Goal: Task Accomplishment & Management: Use online tool/utility

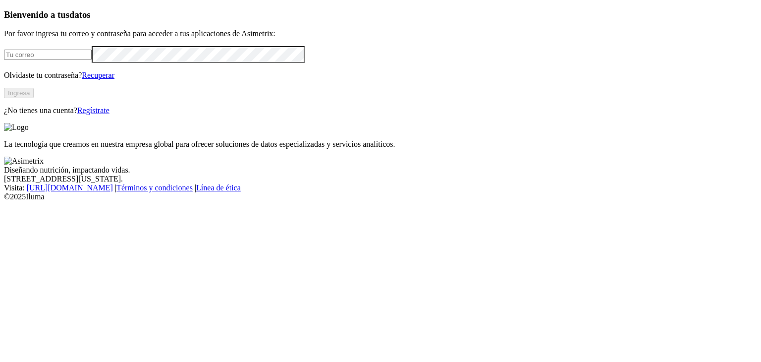
type input "[EMAIL_ADDRESS][DOMAIN_NAME]"
click at [34, 98] on button "Ingresa" at bounding box center [19, 93] width 30 height 10
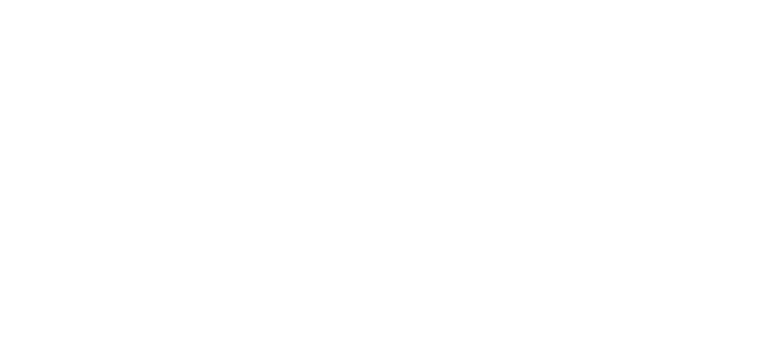
drag, startPoint x: 538, startPoint y: 122, endPoint x: 515, endPoint y: 131, distance: 25.1
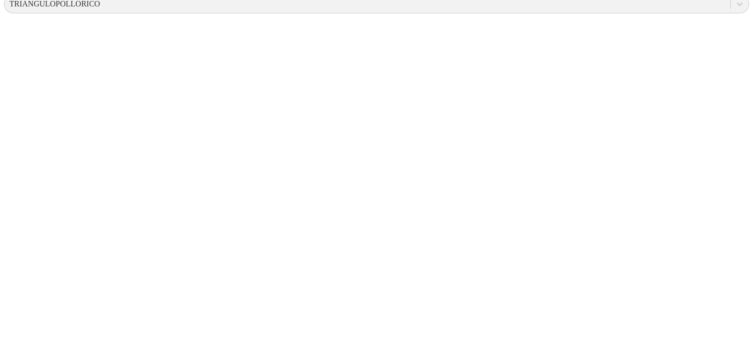
scroll to position [448, 0]
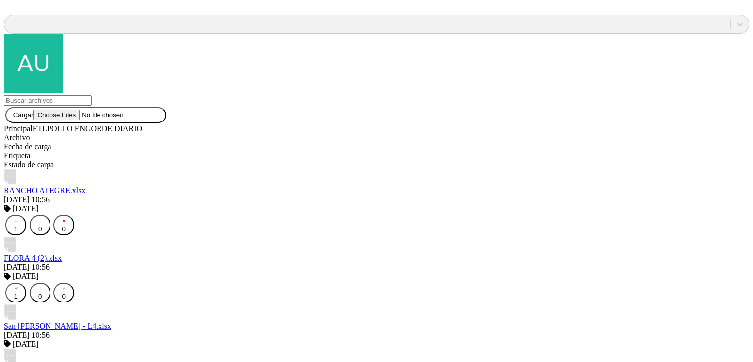
scroll to position [1061, 0]
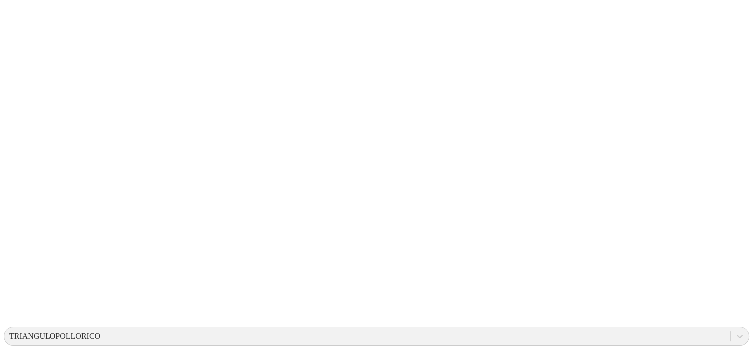
scroll to position [0, 0]
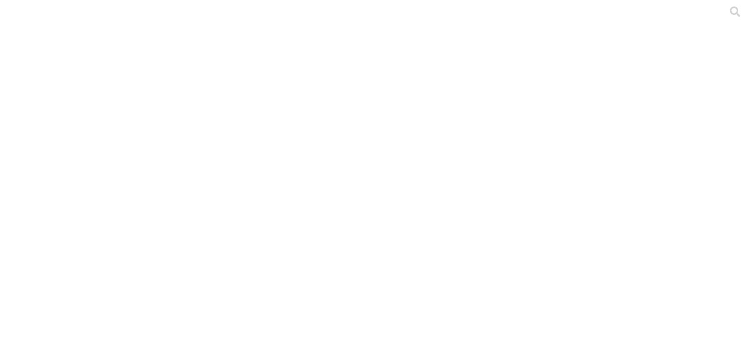
type input "Mayo 2025"
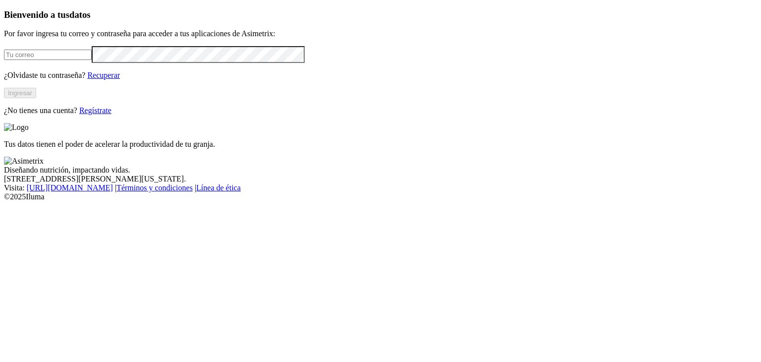
type input "[EMAIL_ADDRESS][DOMAIN_NAME]"
click at [36, 98] on button "Ingresar" at bounding box center [20, 93] width 32 height 10
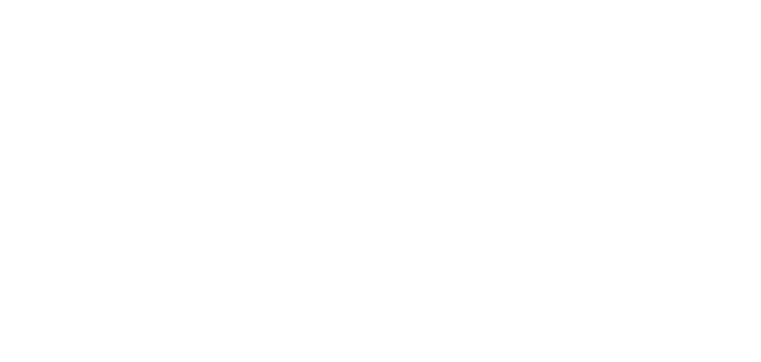
type input "Junio 2025"
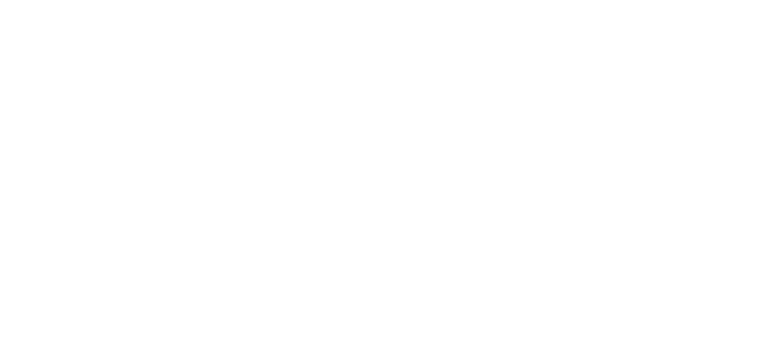
type input "Julio 2025"
